Goal: Information Seeking & Learning: Compare options

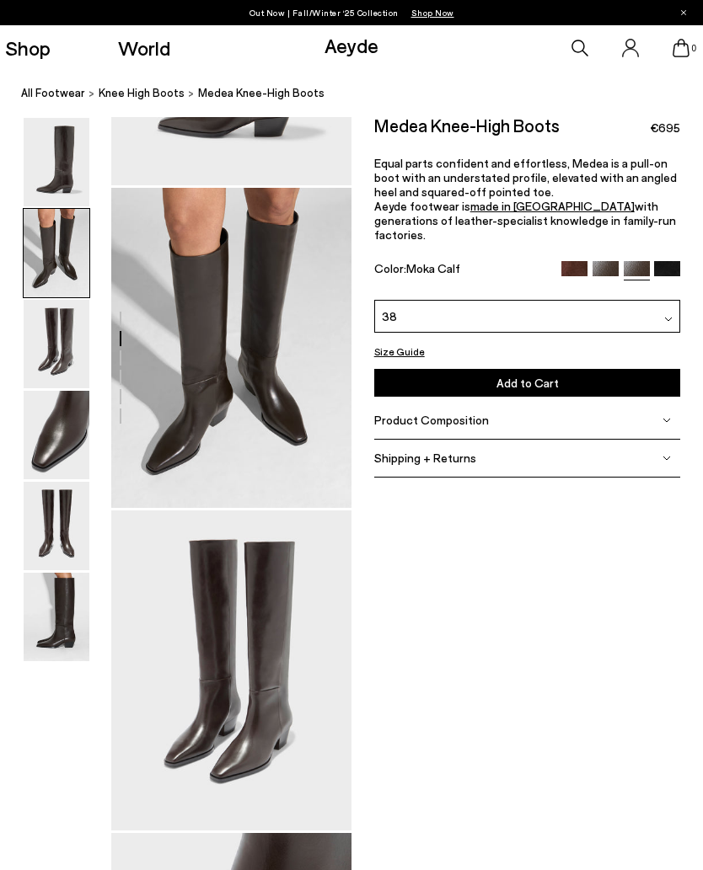
scroll to position [253, 0]
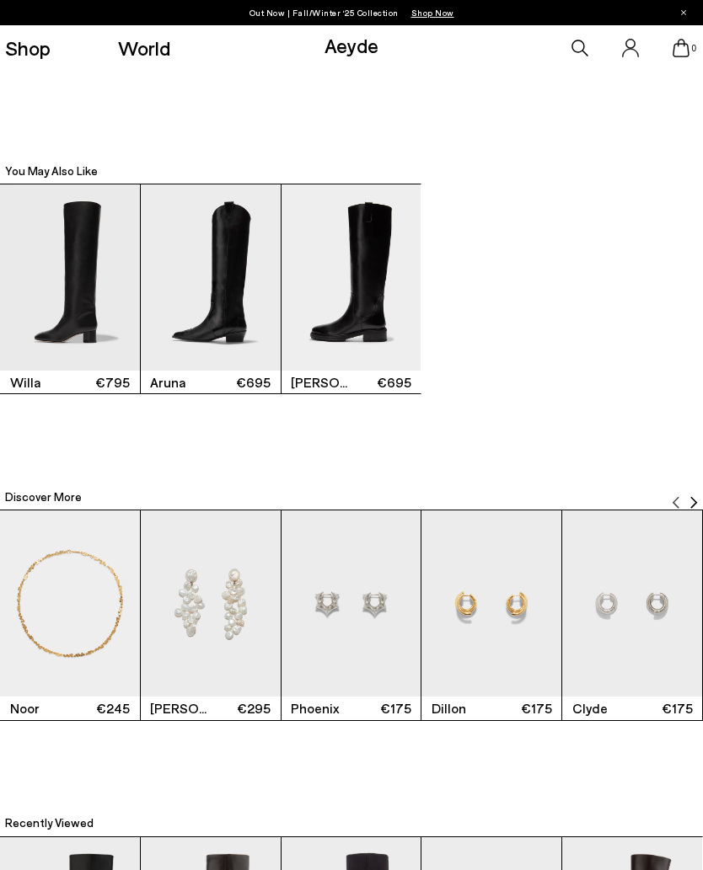
scroll to position [1892, 0]
